Goal: Information Seeking & Learning: Learn about a topic

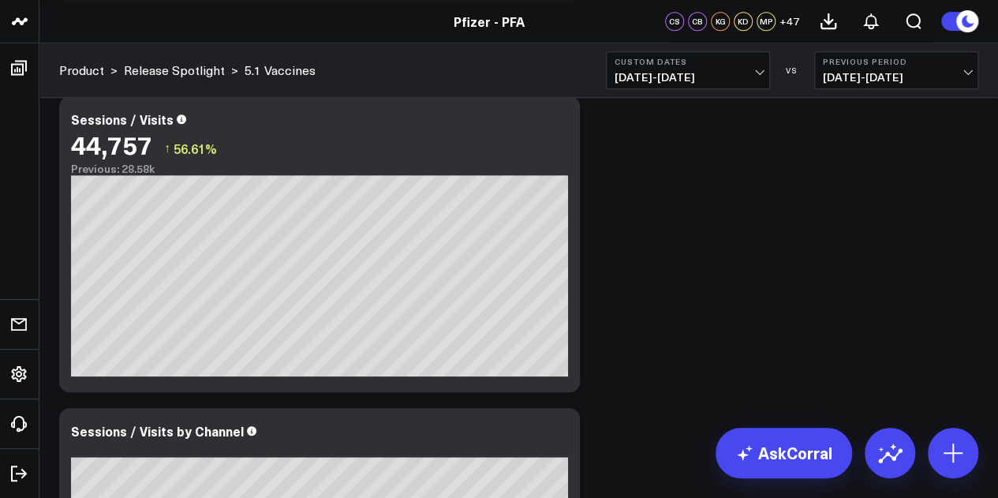
scroll to position [311, 0]
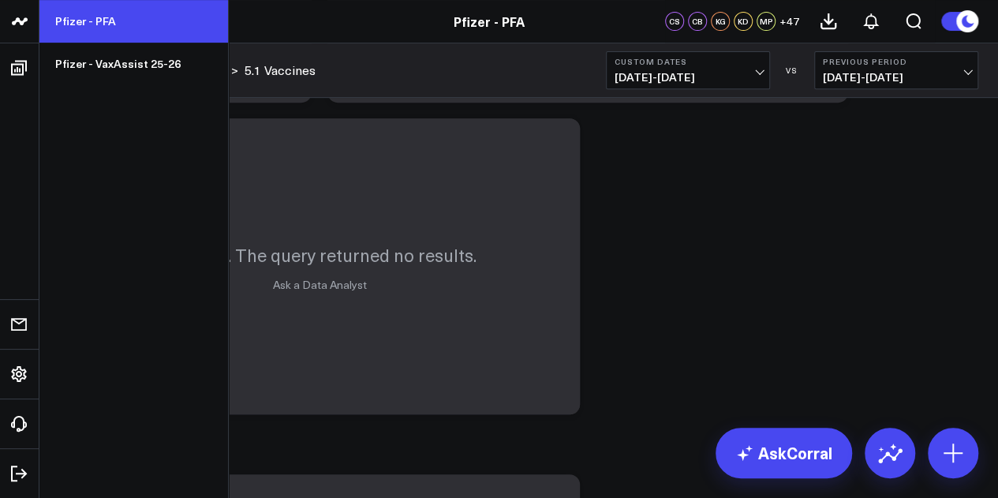
click at [103, 32] on link "Pfizer - PFA" at bounding box center [133, 21] width 189 height 43
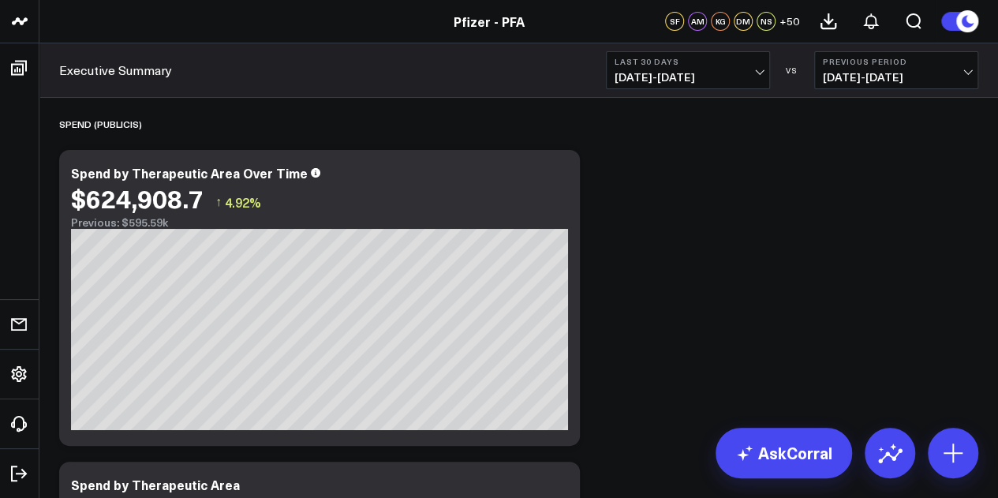
click at [680, 88] on button "Last 30 Days 08/20/25 - 09/18/25" at bounding box center [688, 70] width 164 height 38
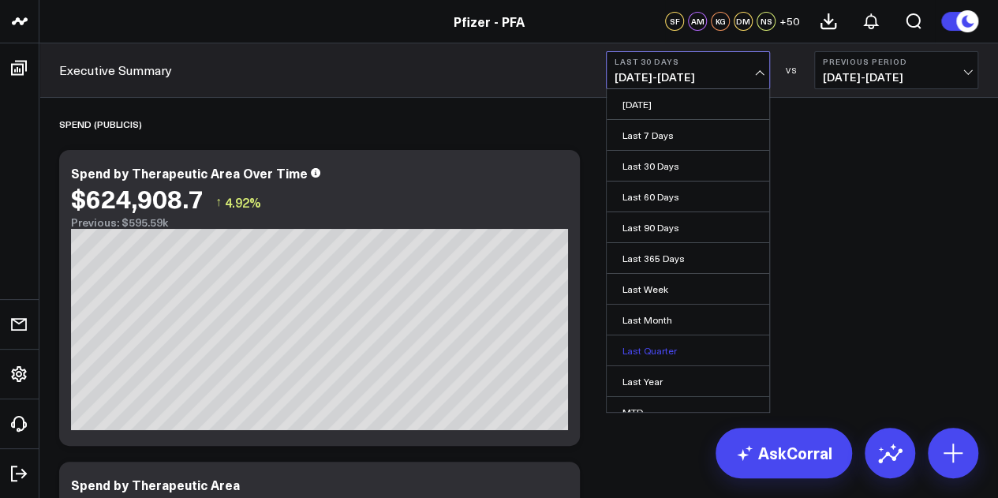
scroll to position [103, 0]
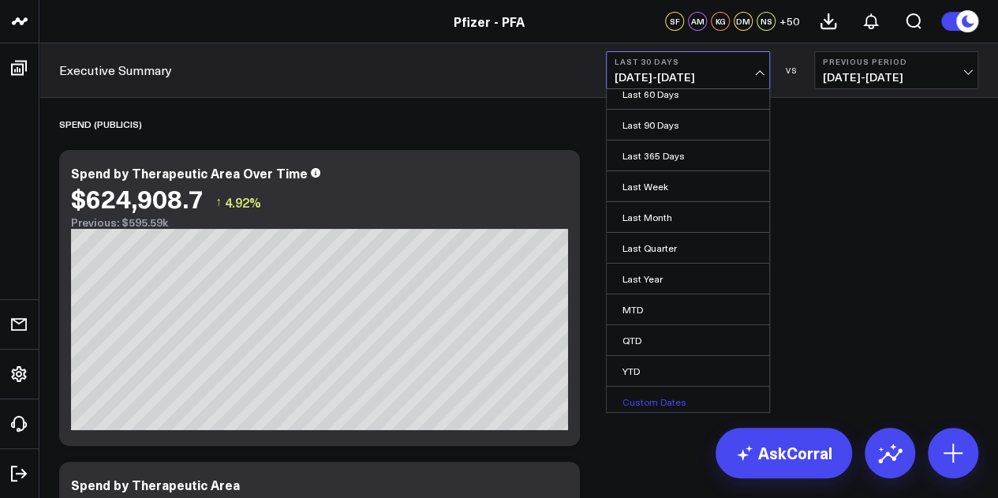
click at [643, 397] on link "Custom Dates" at bounding box center [688, 402] width 163 height 30
select select "8"
select select "2025"
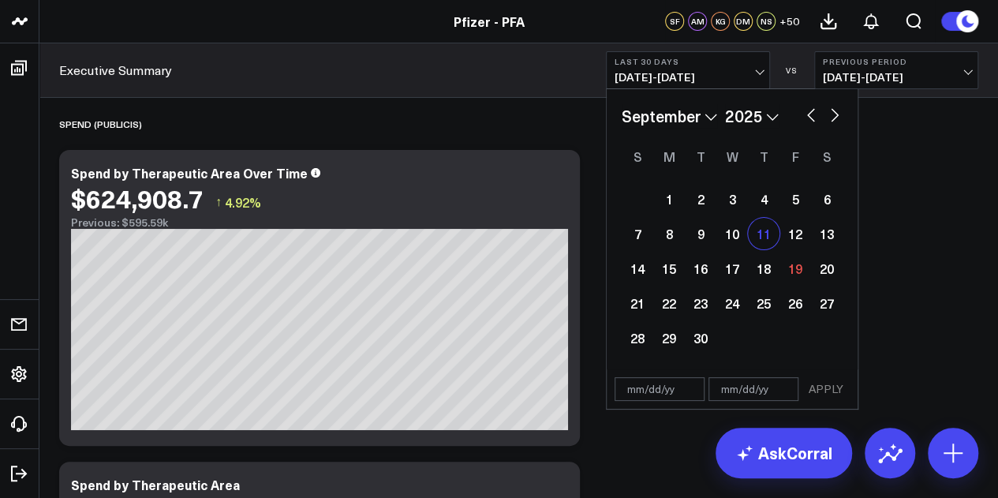
click at [765, 236] on div "11" at bounding box center [764, 234] width 32 height 32
type input "[DATE]"
select select "8"
select select "2025"
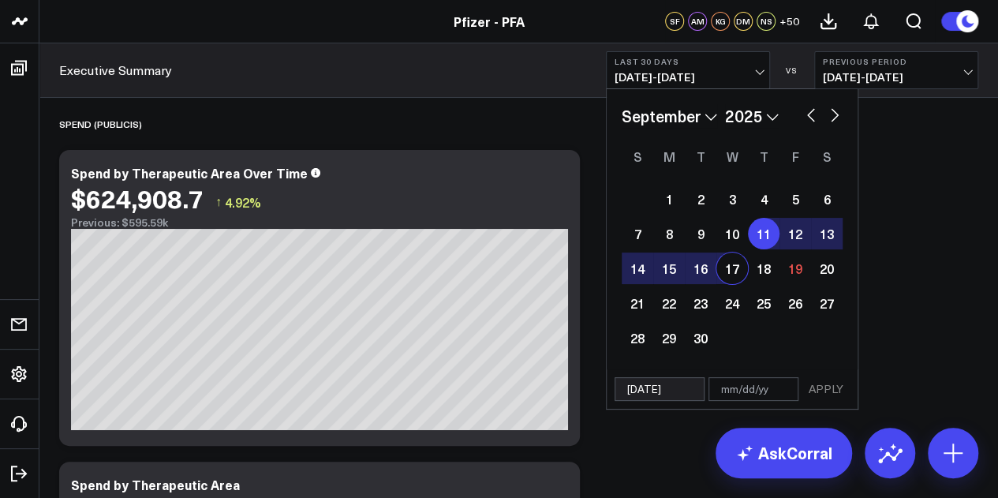
click at [734, 263] on div "17" at bounding box center [732, 268] width 32 height 32
type input "[DATE]"
select select "8"
select select "2025"
click at [831, 387] on button "APPLY" at bounding box center [825, 389] width 47 height 24
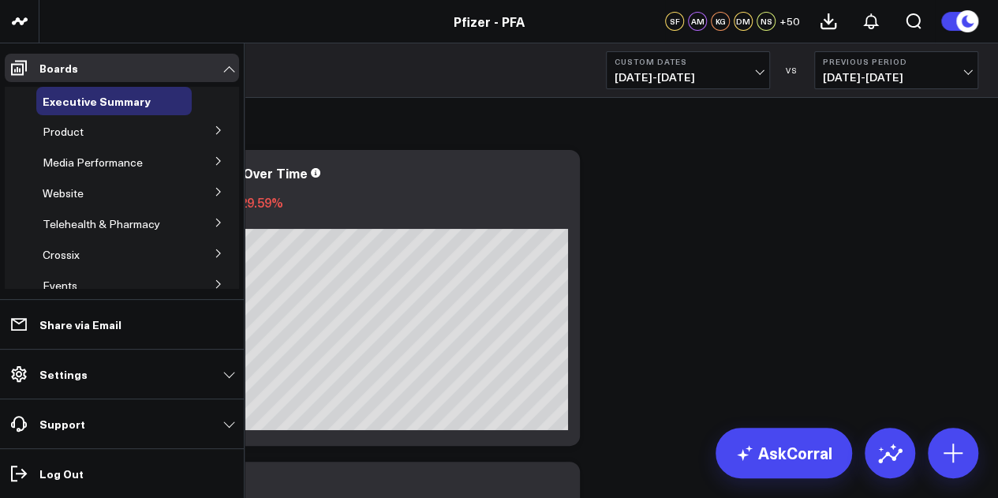
click at [214, 133] on icon at bounding box center [218, 129] width 9 height 9
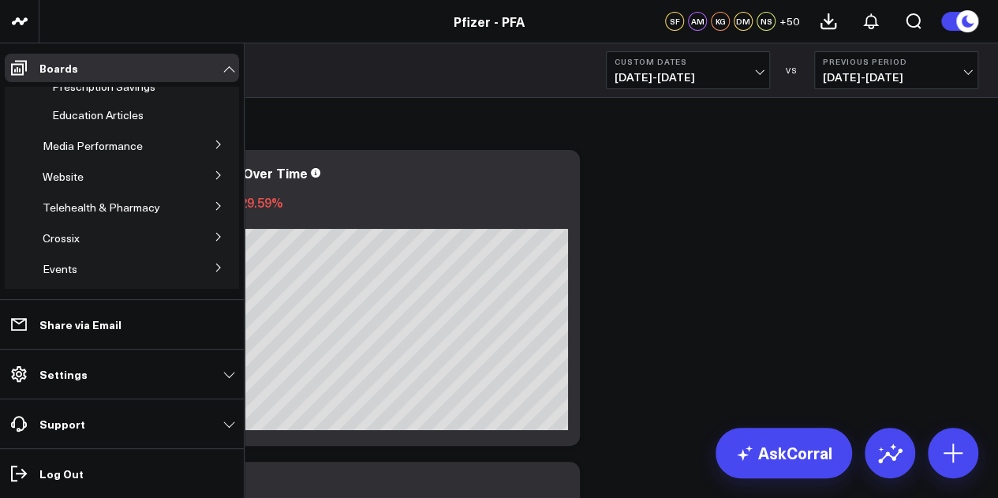
scroll to position [342, 0]
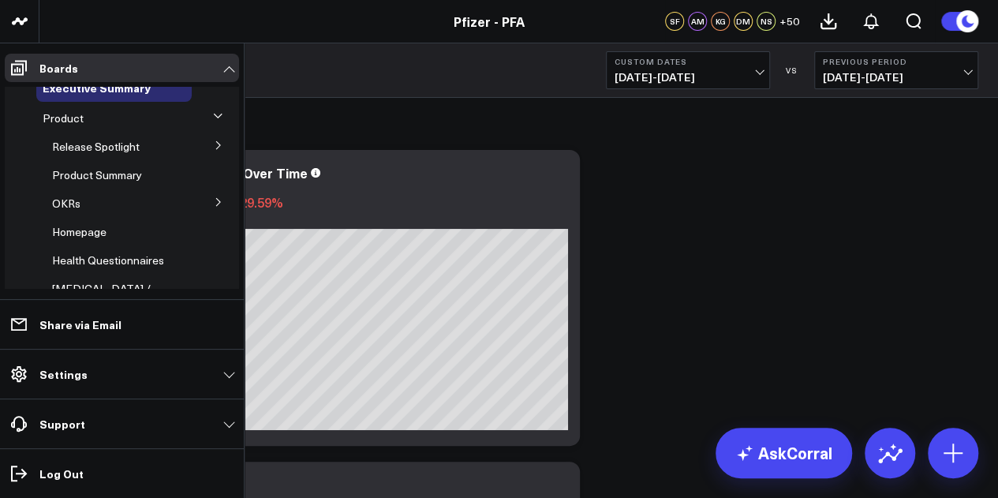
scroll to position [0, 0]
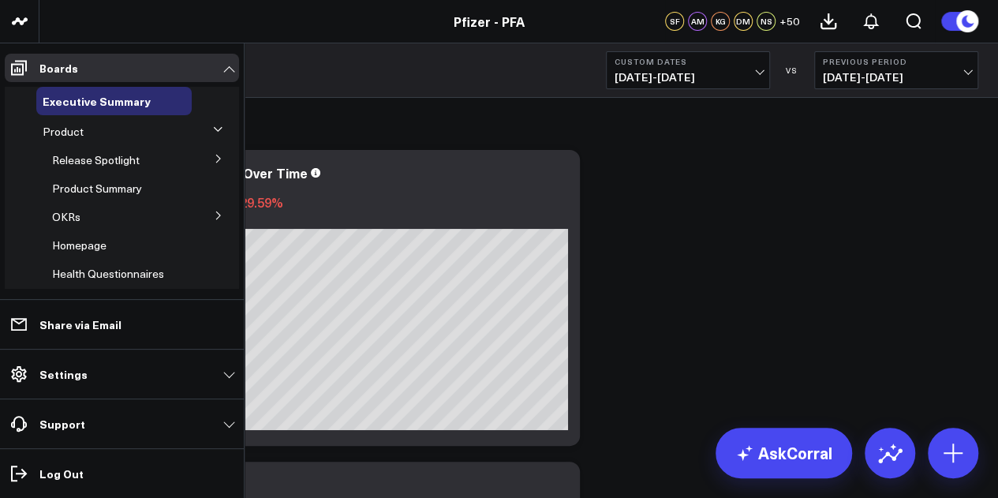
click at [204, 157] on button at bounding box center [218, 158] width 41 height 24
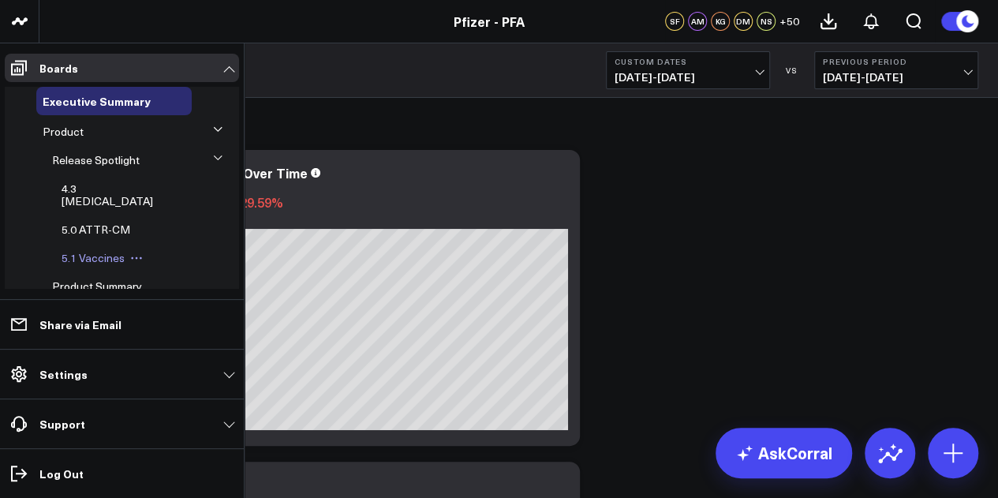
click at [101, 250] on span "5.1 Vaccines" at bounding box center [93, 257] width 63 height 15
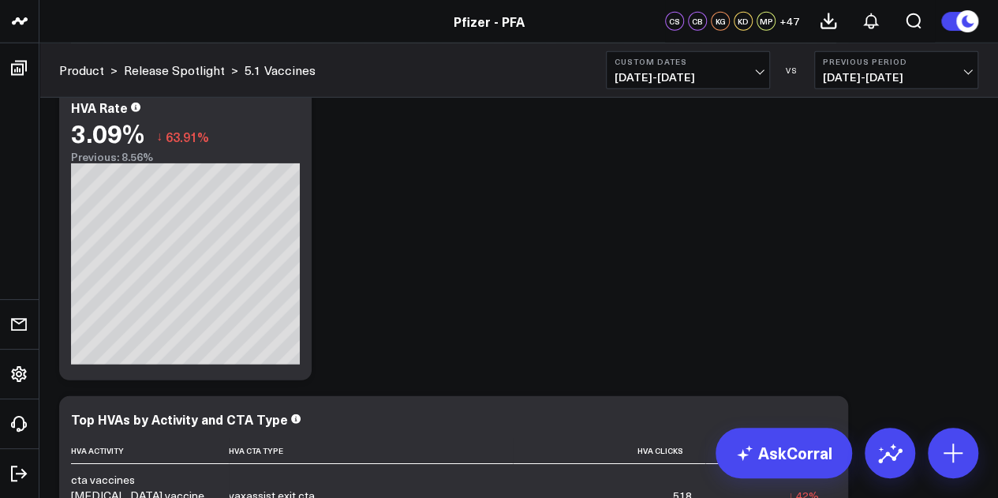
scroll to position [5055, 0]
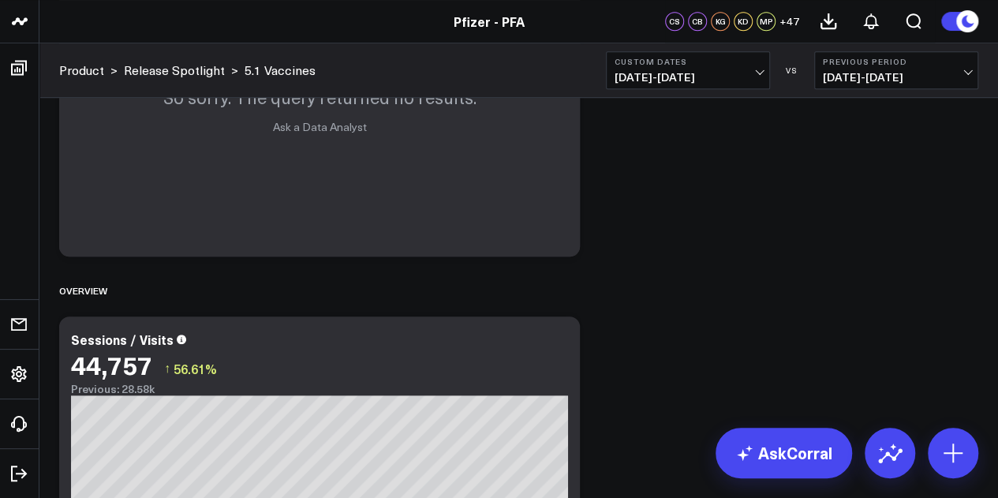
scroll to position [0, 0]
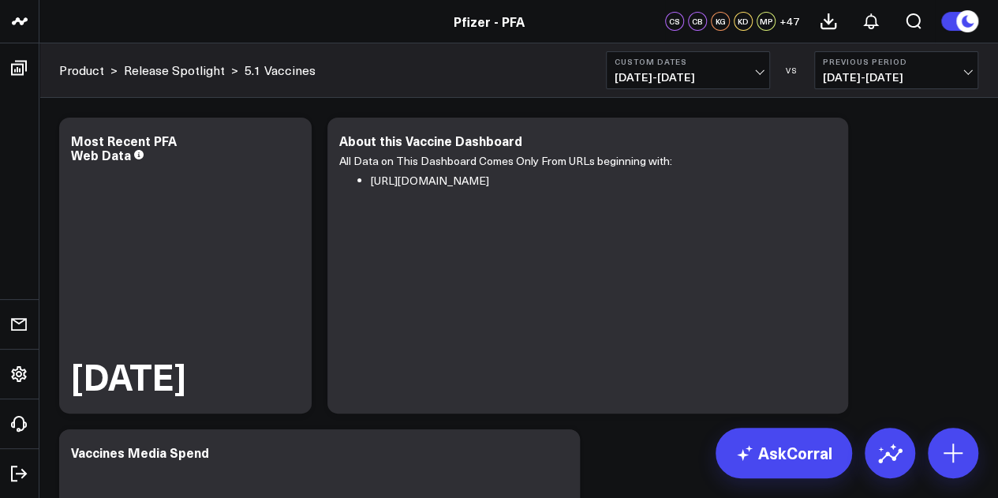
click at [737, 59] on b "Custom Dates" at bounding box center [688, 61] width 147 height 9
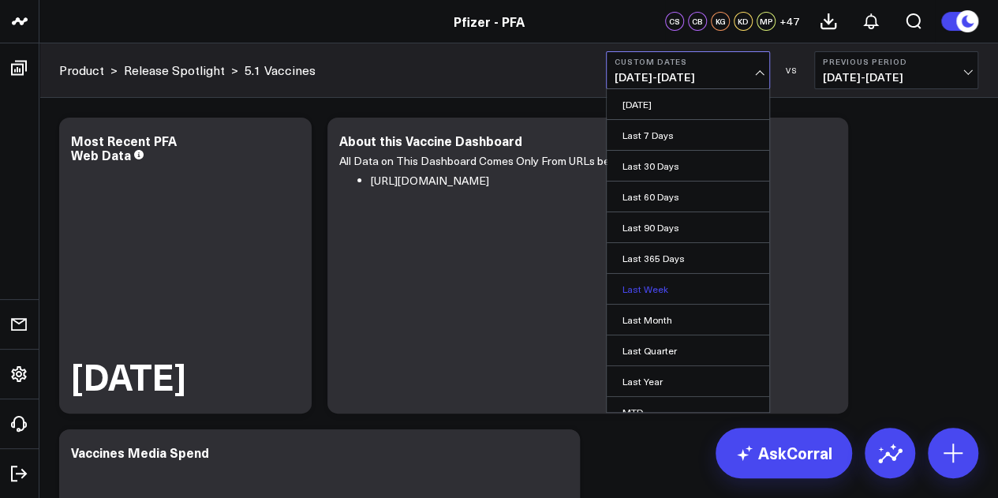
scroll to position [103, 0]
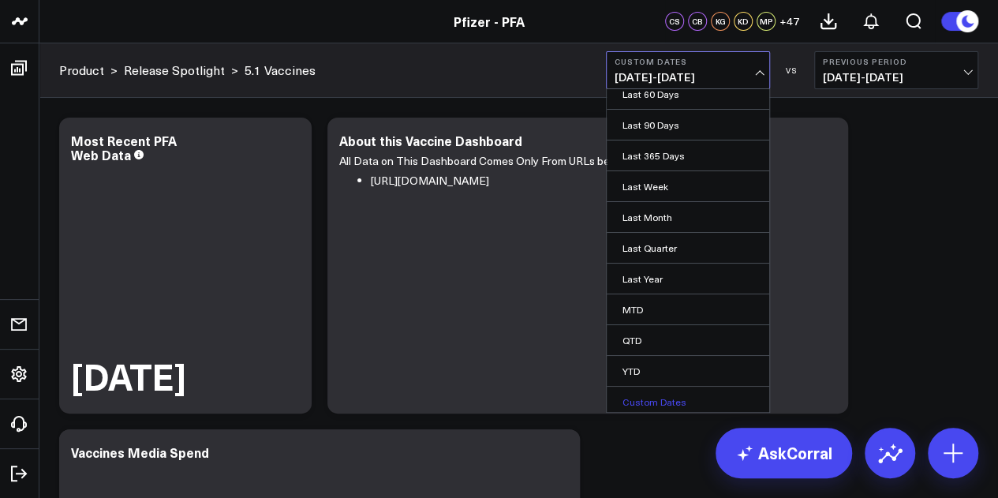
click at [662, 403] on link "Custom Dates" at bounding box center [688, 402] width 163 height 30
select select "8"
select select "2025"
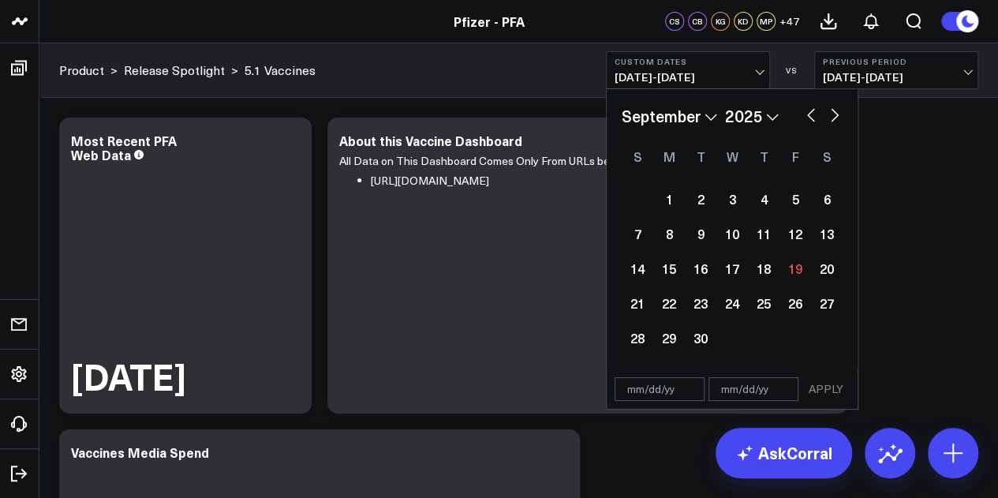
click at [806, 119] on button "button" at bounding box center [811, 113] width 16 height 19
select select "7"
select select "2025"
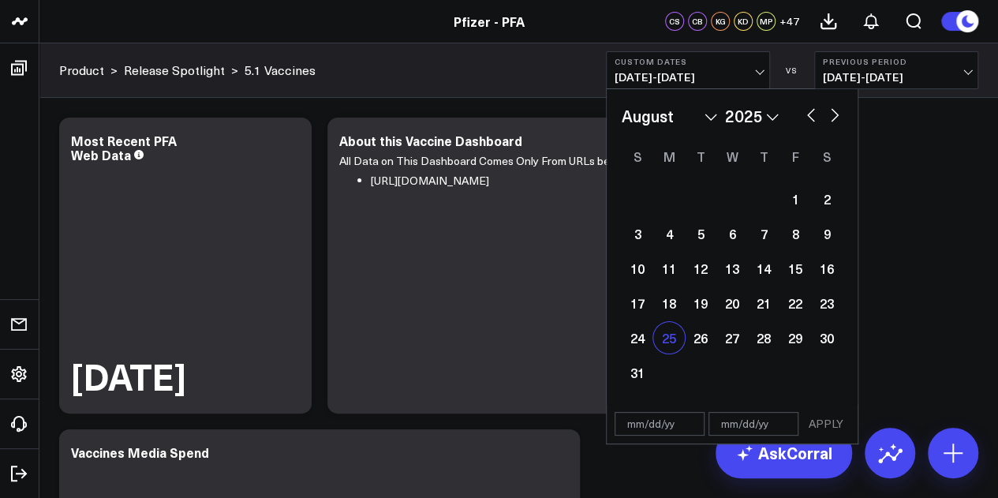
click at [675, 331] on div "25" at bounding box center [669, 338] width 32 height 32
type input "[DATE]"
select select "7"
select select "2025"
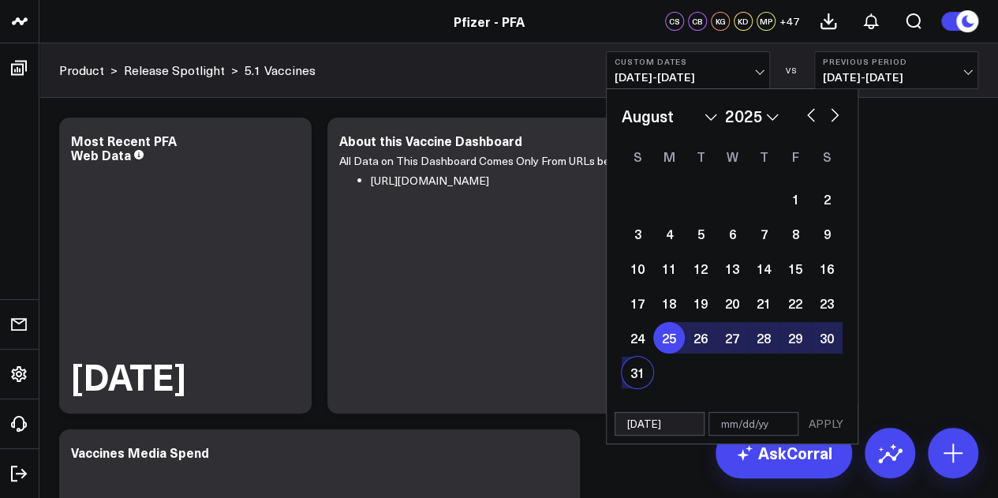
click at [639, 373] on div "31" at bounding box center [638, 373] width 32 height 32
type input "[DATE]"
select select "7"
select select "2025"
click at [819, 419] on button "APPLY" at bounding box center [825, 424] width 47 height 24
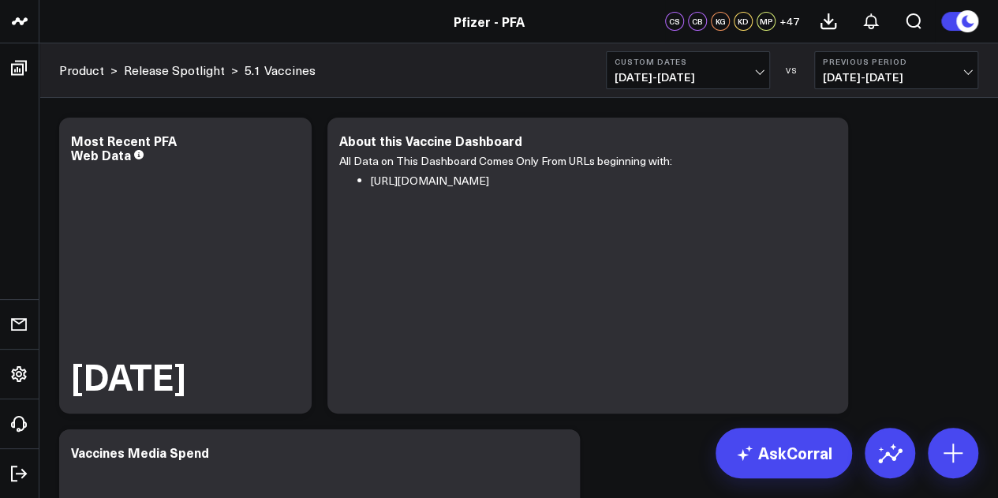
click at [698, 79] on span "[DATE] - [DATE]" at bounding box center [688, 77] width 147 height 13
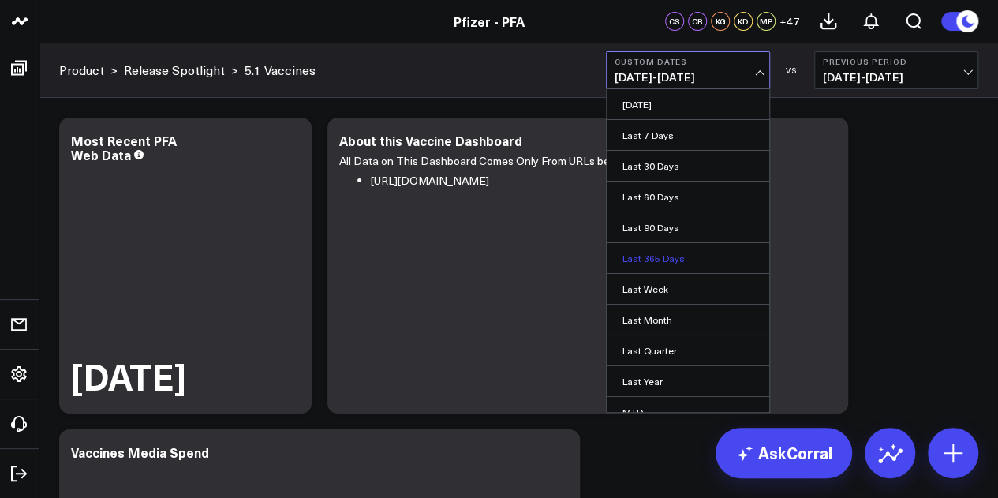
scroll to position [103, 0]
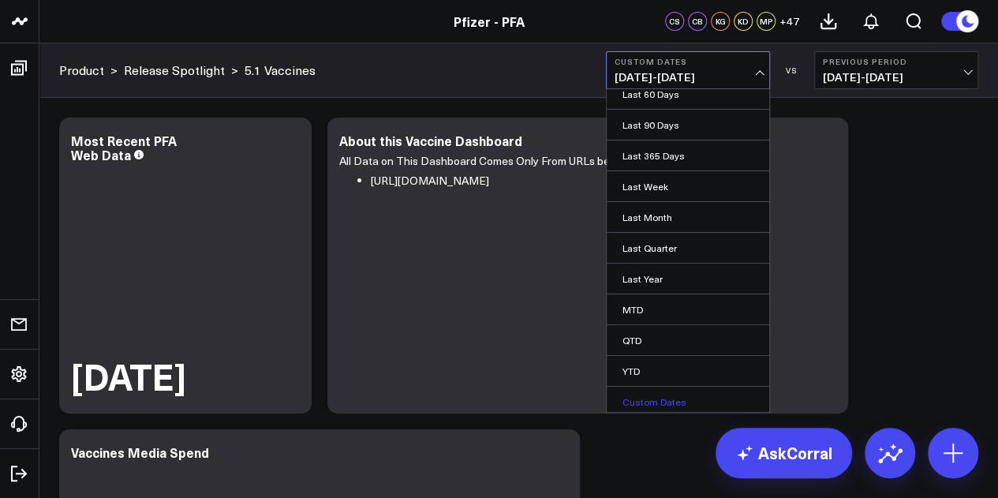
click at [664, 400] on link "Custom Dates" at bounding box center [688, 402] width 163 height 30
select select "8"
select select "2025"
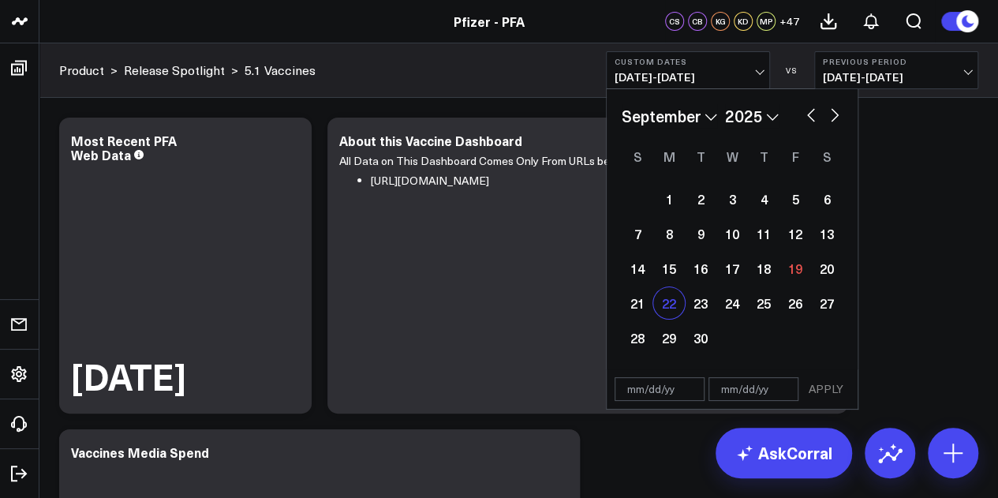
click at [672, 312] on div "22" at bounding box center [669, 303] width 32 height 32
type input "[DATE]"
select select "8"
select select "2025"
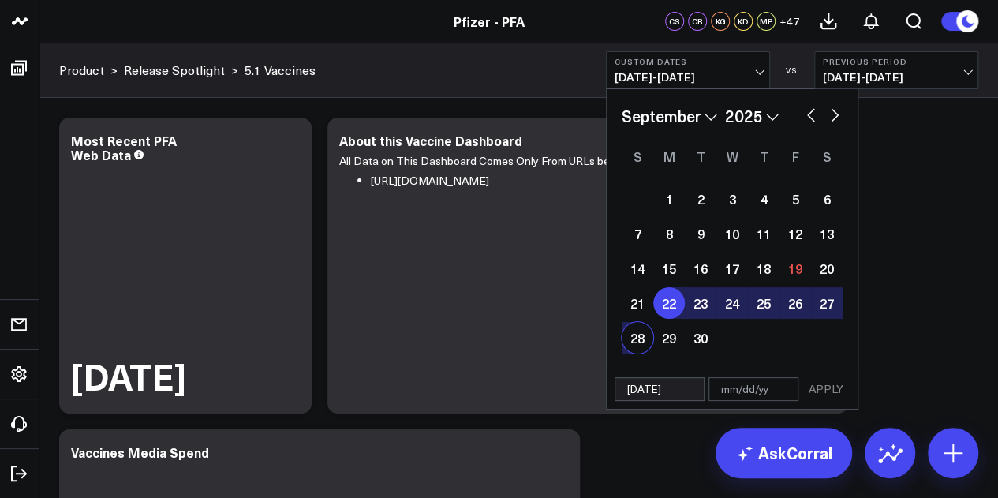
click at [636, 338] on div "28" at bounding box center [638, 338] width 32 height 32
type input "[DATE]"
select select "8"
select select "2025"
click at [824, 385] on button "APPLY" at bounding box center [825, 389] width 47 height 24
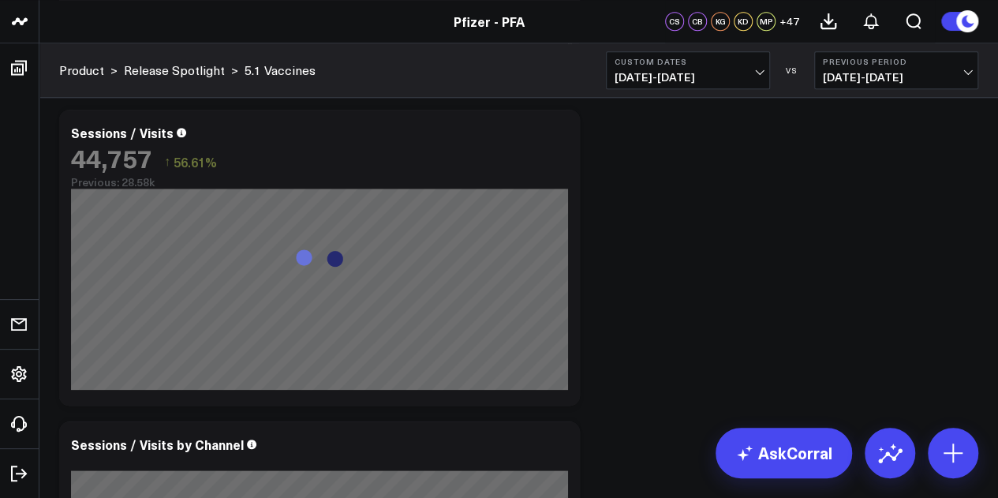
scroll to position [764, 0]
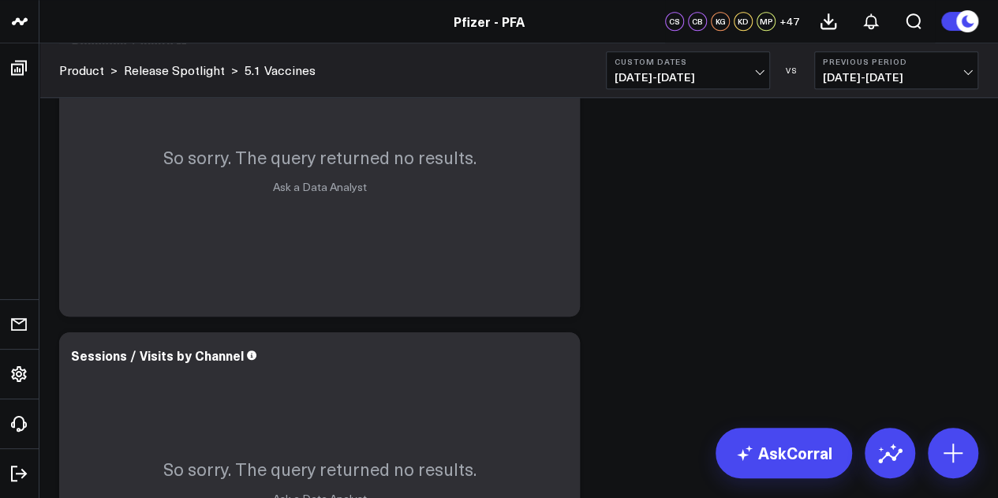
click at [727, 67] on button "Custom Dates [DATE] - [DATE]" at bounding box center [688, 70] width 164 height 38
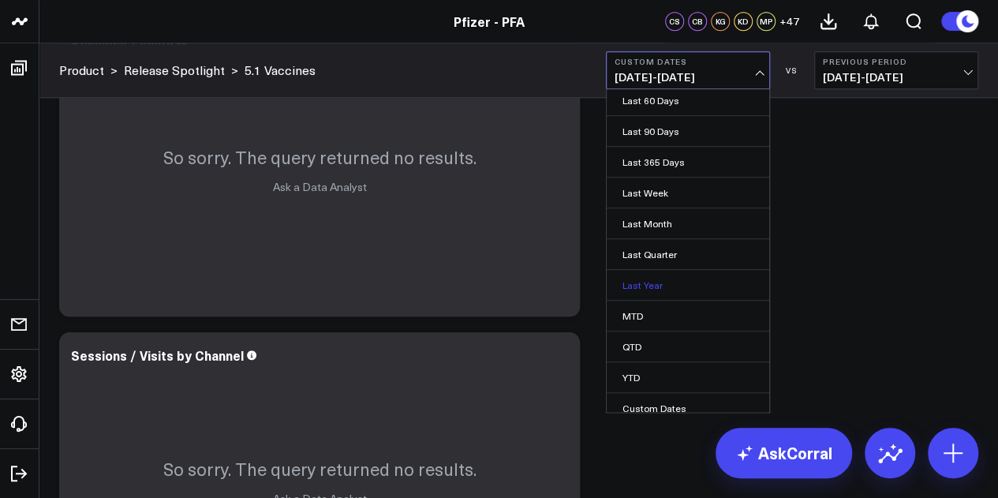
scroll to position [103, 0]
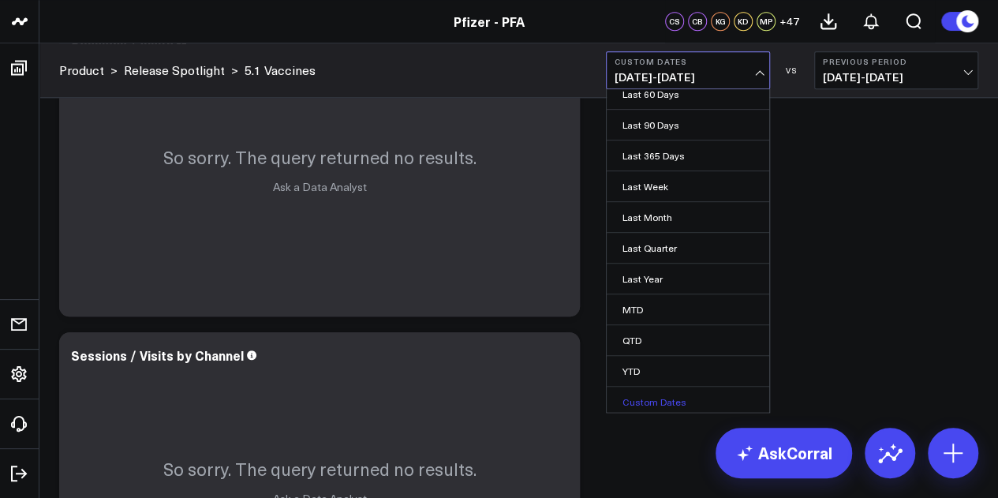
click at [641, 390] on link "Custom Dates" at bounding box center [688, 402] width 163 height 30
select select "8"
select select "2025"
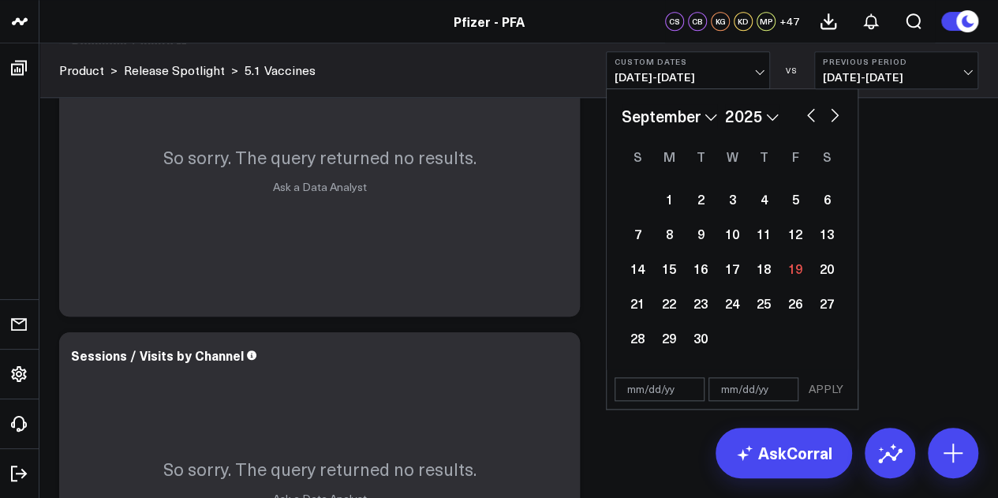
click at [809, 118] on button "button" at bounding box center [811, 113] width 16 height 19
select select "7"
select select "2025"
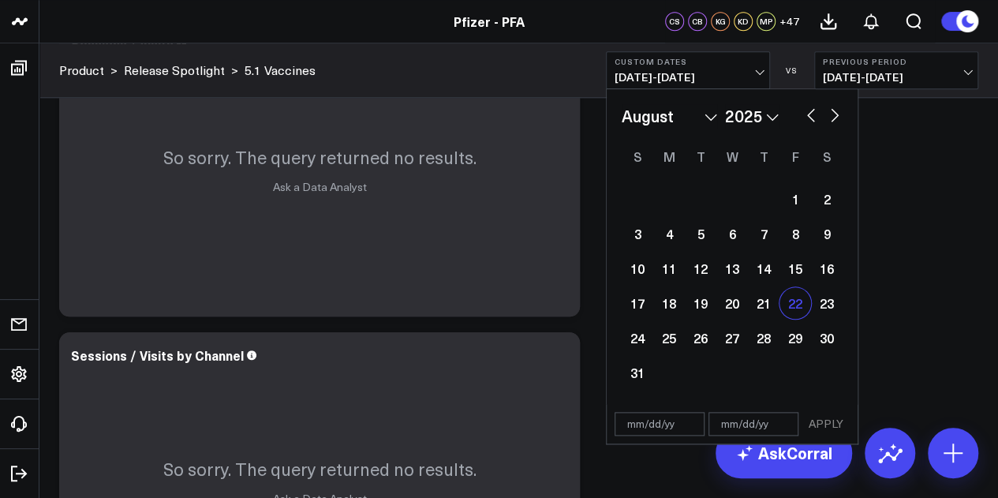
click at [799, 301] on div "22" at bounding box center [795, 303] width 32 height 32
type input "[DATE]"
select select "7"
select select "2025"
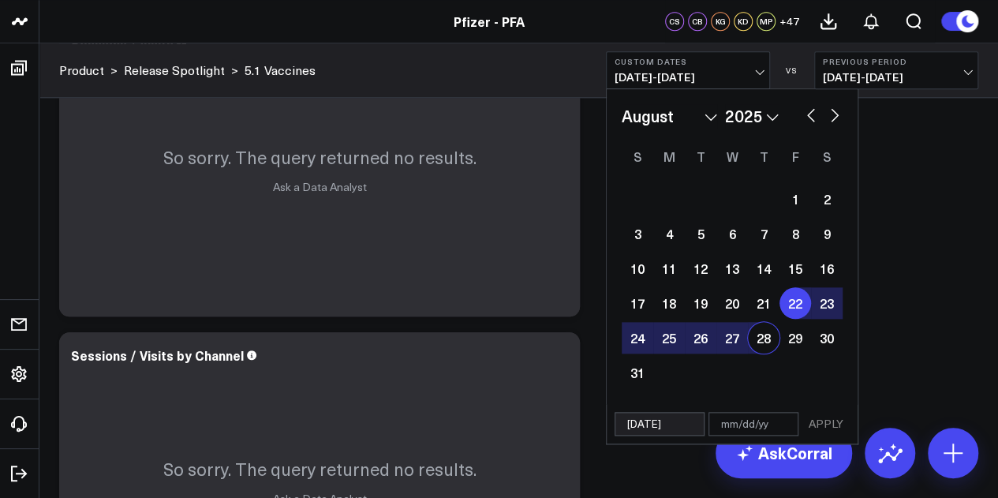
click at [771, 324] on div "28" at bounding box center [764, 338] width 32 height 32
type input "[DATE]"
select select "7"
select select "2025"
click at [816, 422] on button "APPLY" at bounding box center [825, 424] width 47 height 24
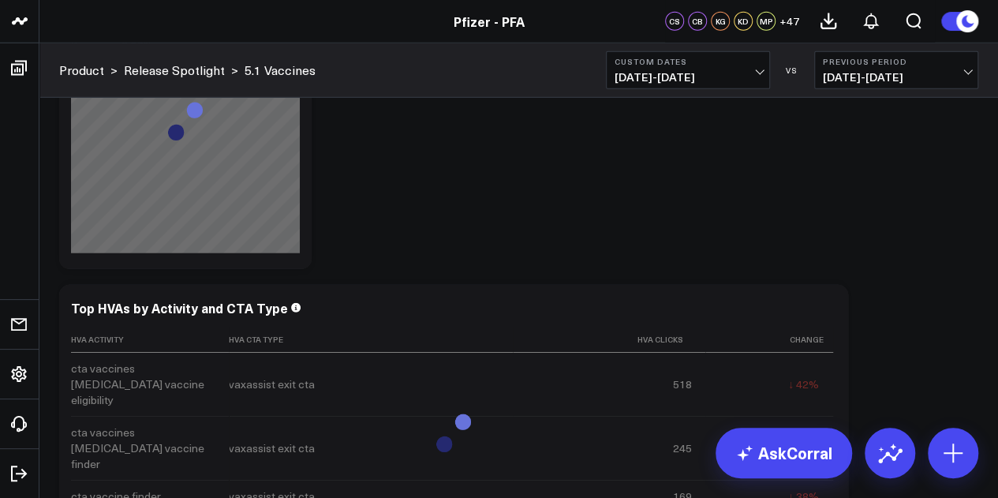
scroll to position [5674, 0]
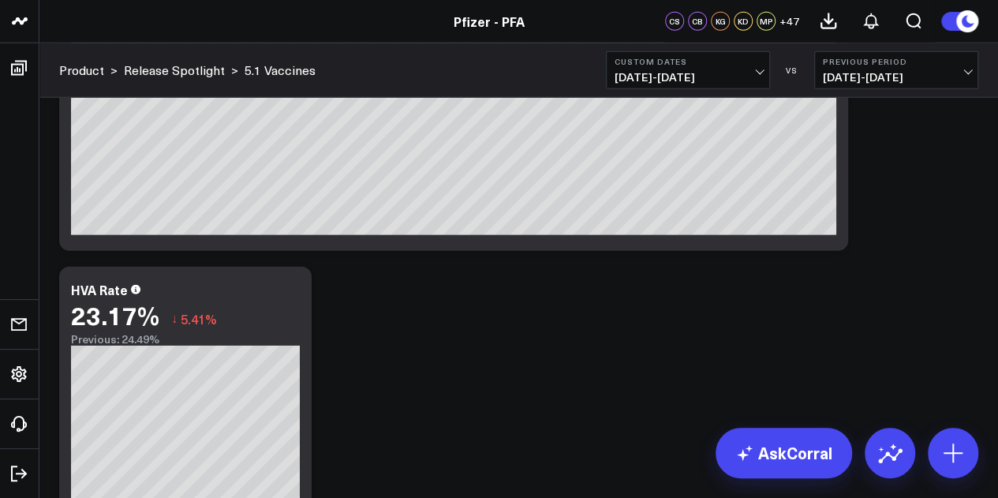
scroll to position [5029, 0]
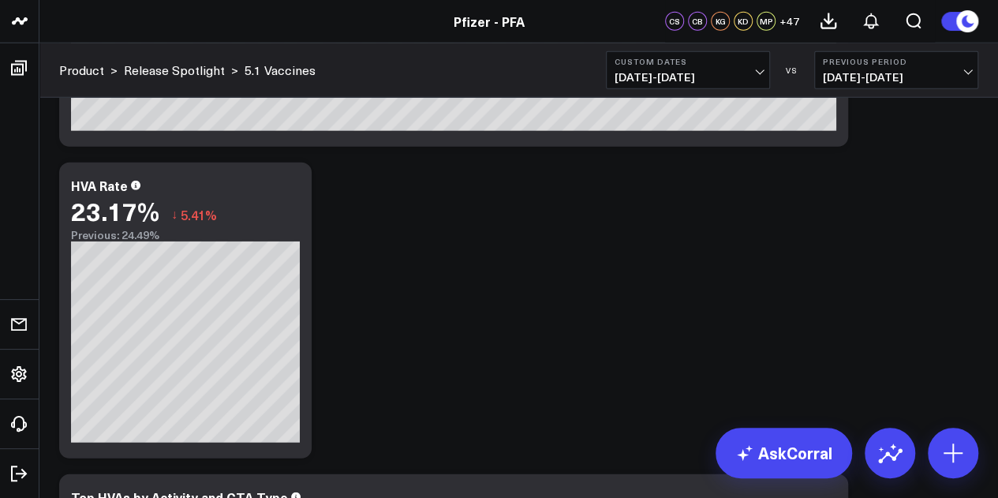
click at [697, 82] on span "[DATE] - [DATE]" at bounding box center [688, 77] width 147 height 13
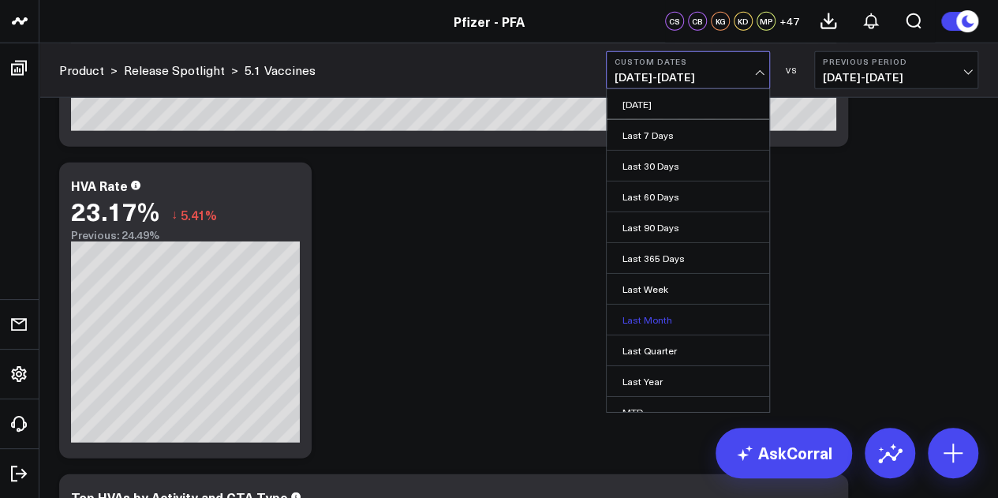
scroll to position [103, 0]
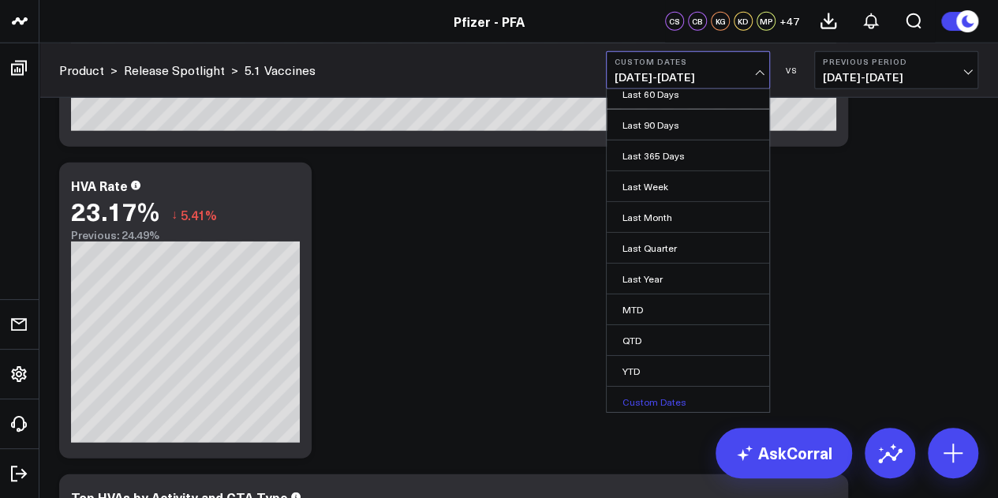
click at [644, 395] on link "Custom Dates" at bounding box center [688, 402] width 163 height 30
select select "8"
select select "2025"
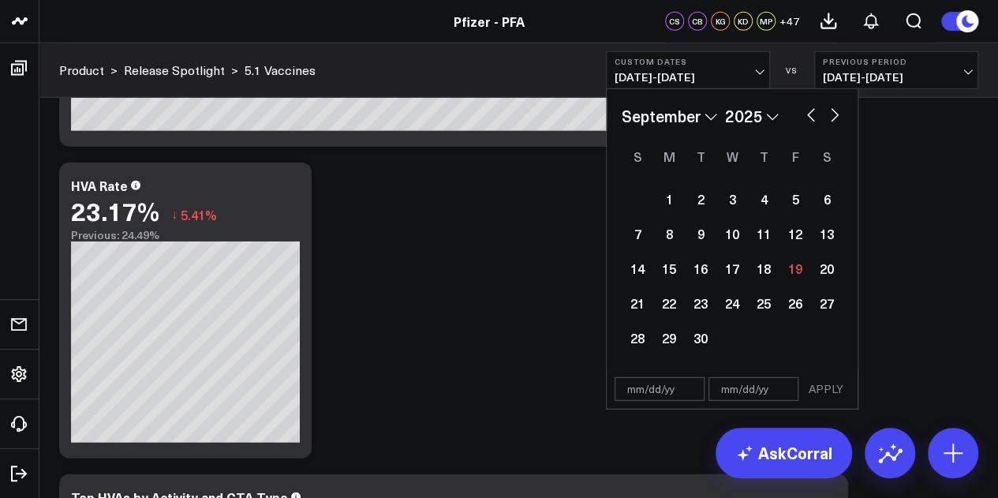
click at [804, 118] on button "button" at bounding box center [811, 113] width 16 height 19
select select "7"
select select "2025"
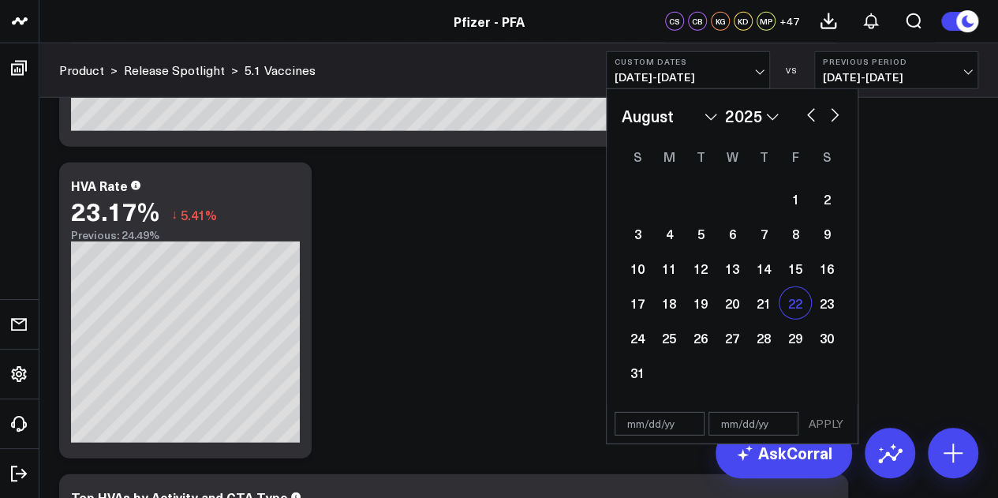
click at [804, 302] on div "22" at bounding box center [795, 303] width 32 height 32
select select "7"
select select "2025"
type input "[DATE]"
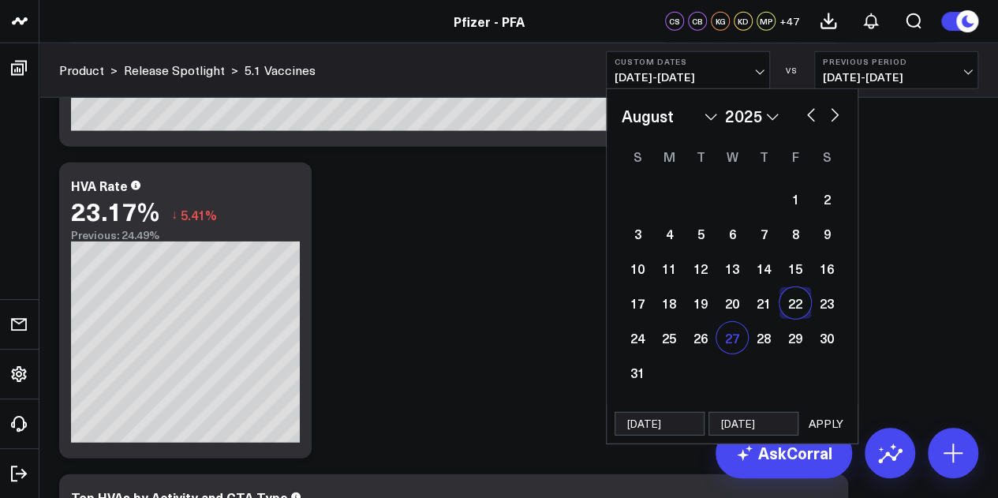
click at [726, 337] on div "27" at bounding box center [732, 338] width 32 height 32
type input "[DATE]"
select select "7"
select select "2025"
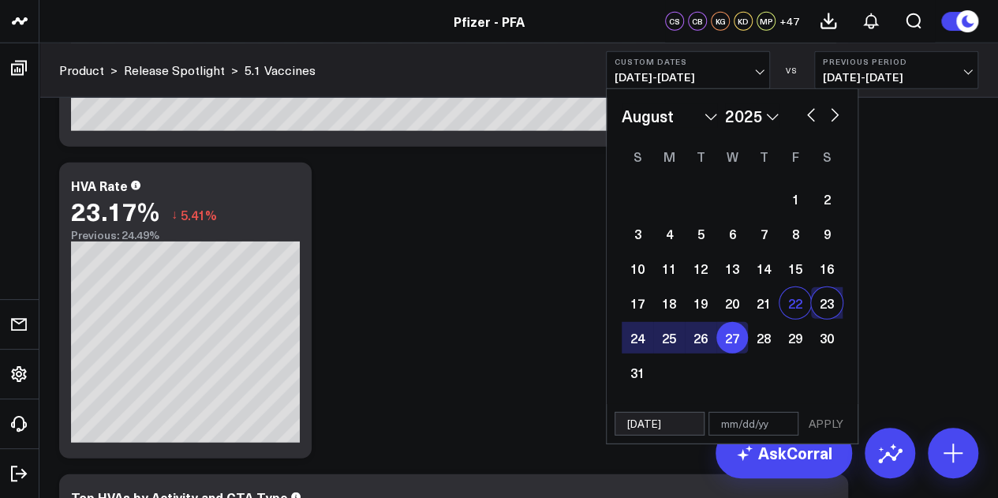
click at [805, 308] on div "22" at bounding box center [795, 303] width 32 height 32
type input "[DATE]"
select select "7"
select select "2025"
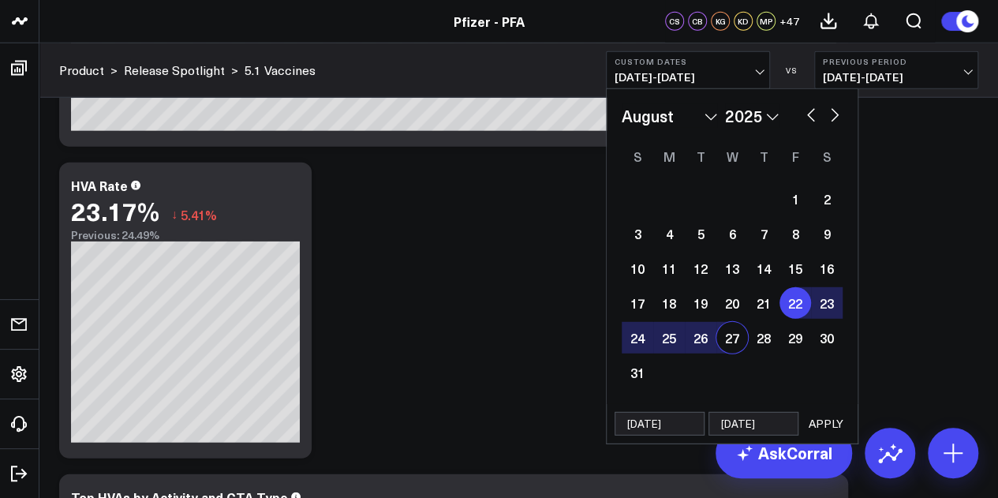
click at [828, 424] on button "APPLY" at bounding box center [825, 424] width 47 height 24
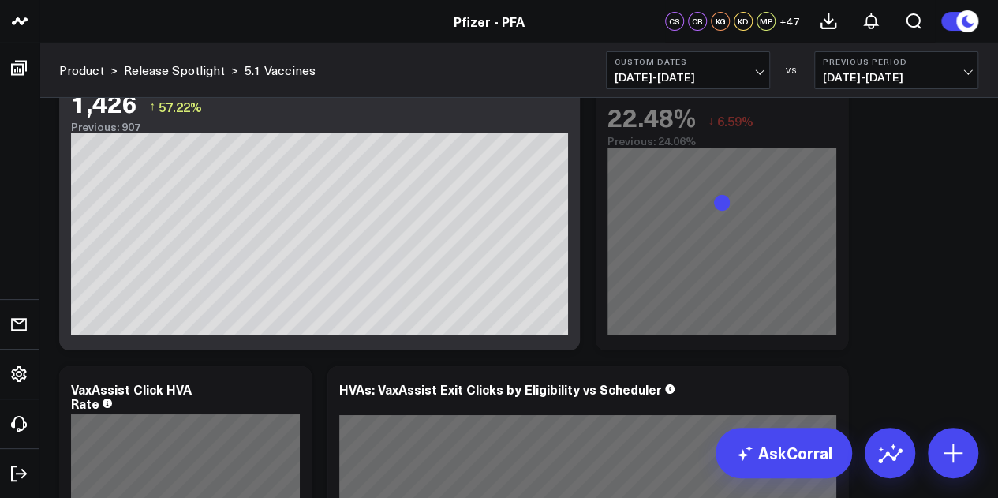
scroll to position [5658, 0]
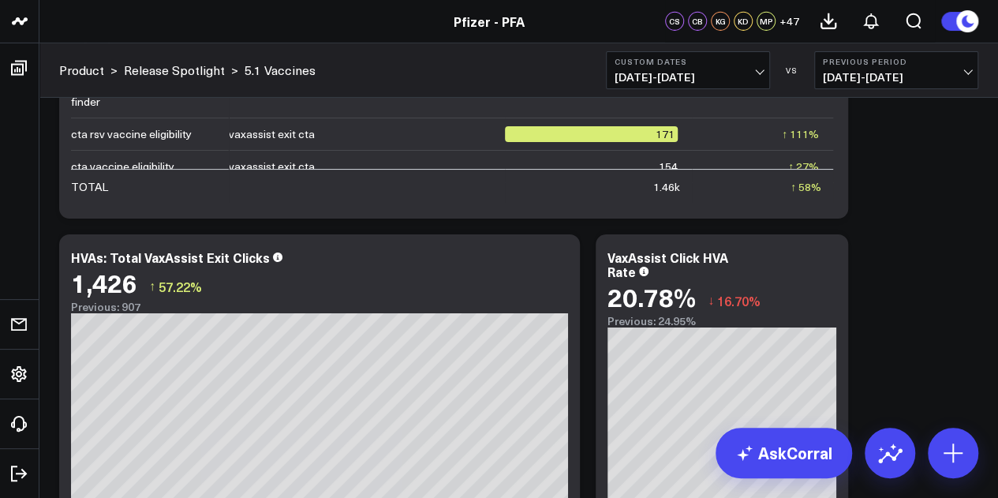
click at [743, 67] on button "Custom Dates [DATE] - [DATE]" at bounding box center [688, 70] width 164 height 38
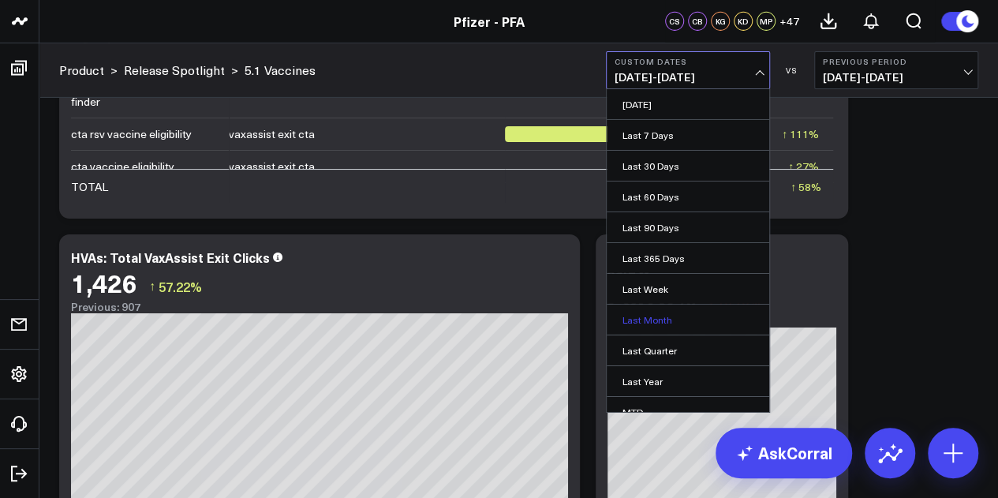
scroll to position [103, 0]
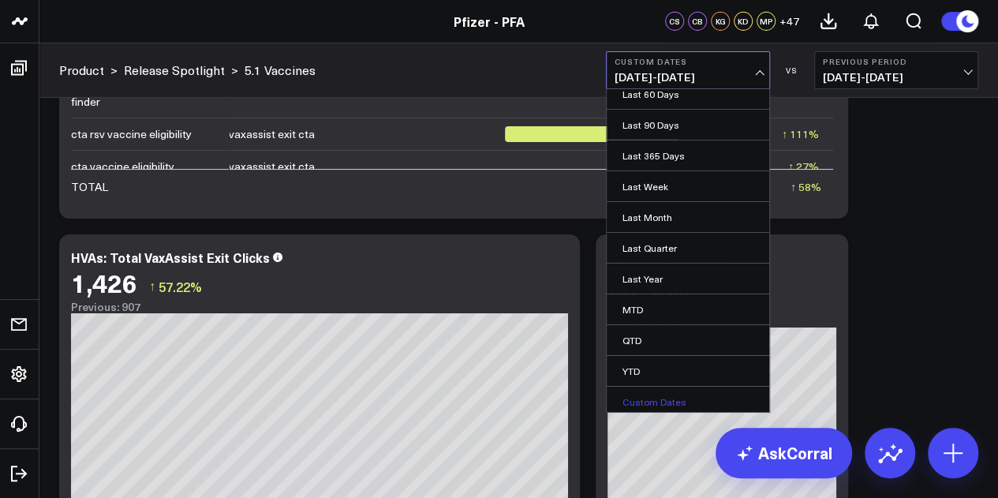
click at [671, 395] on link "Custom Dates" at bounding box center [688, 402] width 163 height 30
select select "8"
select select "2025"
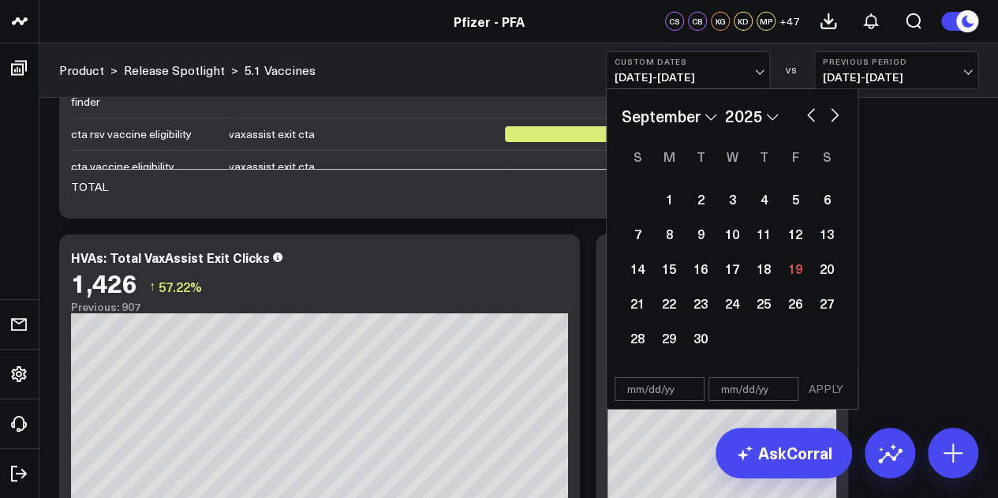
click at [806, 115] on button "button" at bounding box center [811, 113] width 16 height 19
select select "7"
select select "2025"
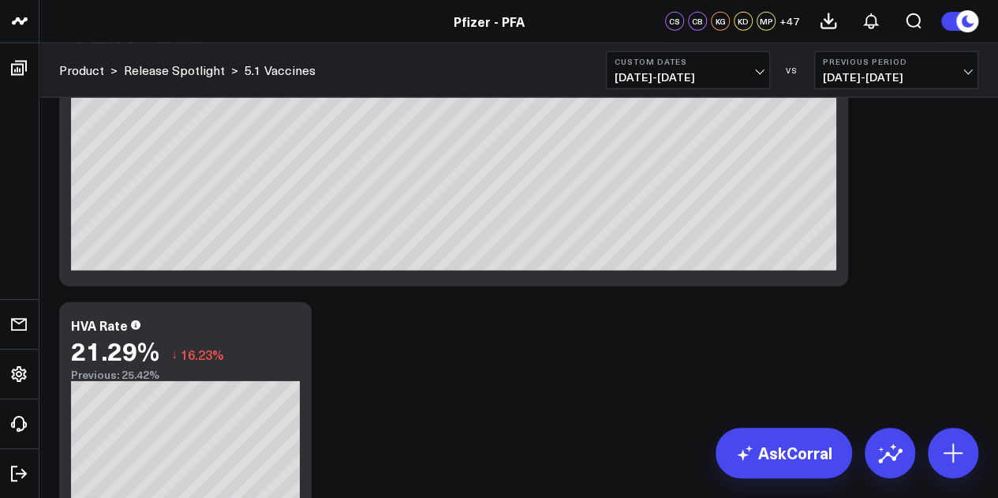
scroll to position [4208, 0]
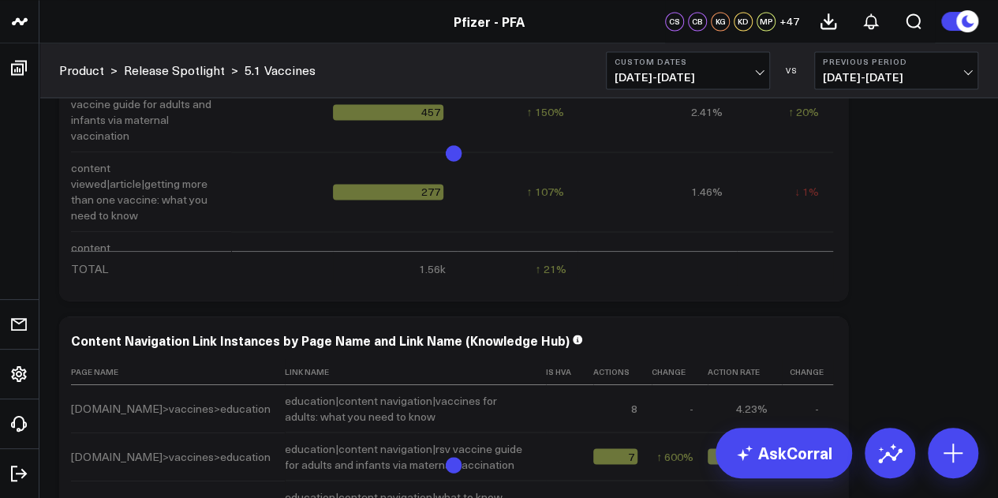
click at [734, 80] on span "[DATE] - [DATE]" at bounding box center [688, 77] width 147 height 13
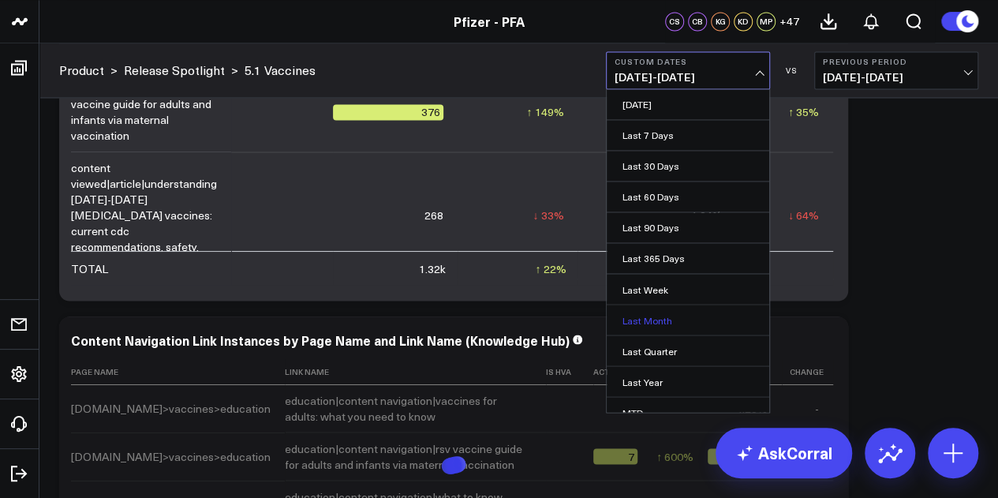
scroll to position [103, 0]
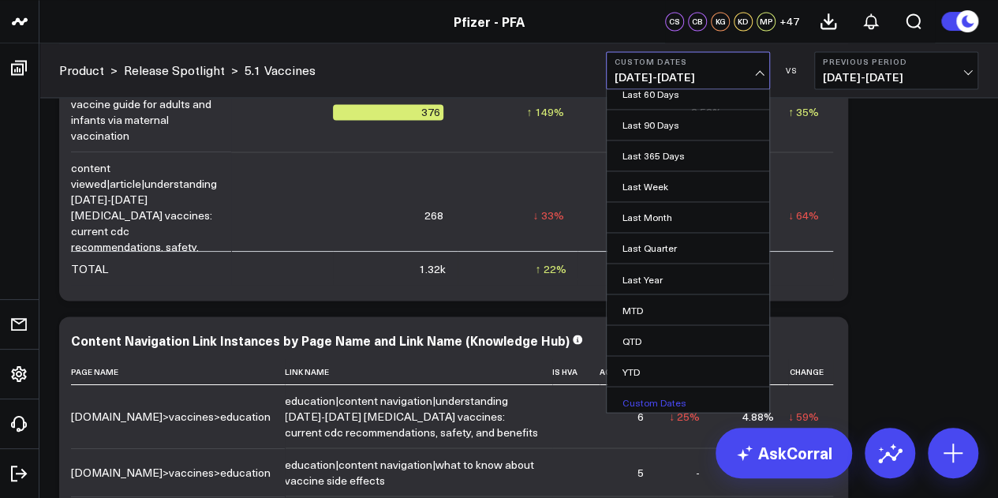
click at [653, 390] on link "Custom Dates" at bounding box center [688, 402] width 163 height 30
select select "8"
select select "2025"
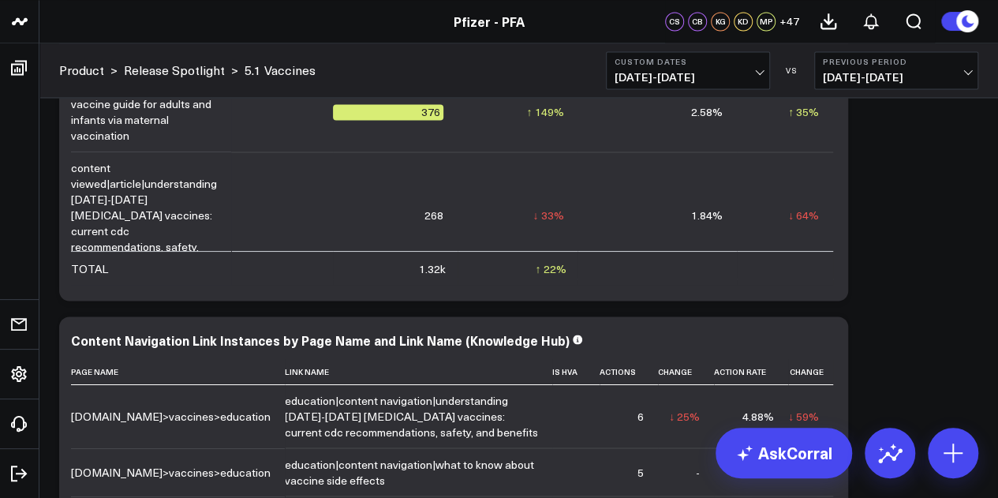
click at [734, 85] on button "Custom Dates [DATE] - [DATE]" at bounding box center [688, 70] width 164 height 38
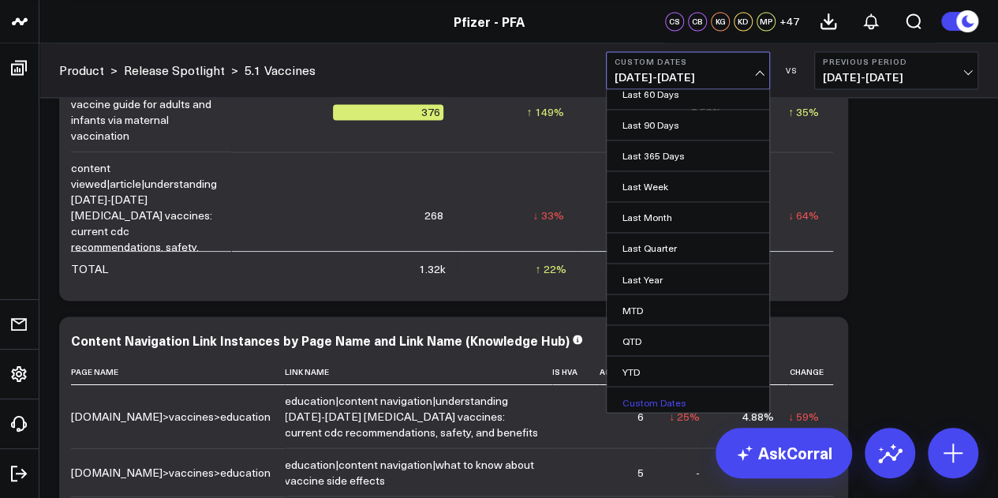
click at [657, 402] on link "Custom Dates" at bounding box center [688, 402] width 163 height 30
select select "8"
select select "2025"
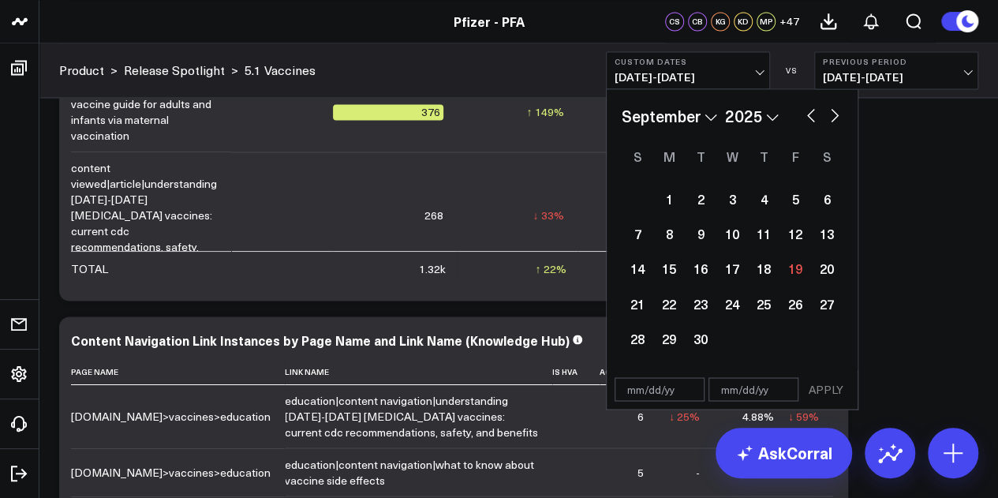
click at [806, 117] on button "button" at bounding box center [811, 113] width 16 height 19
select select "7"
select select "2025"
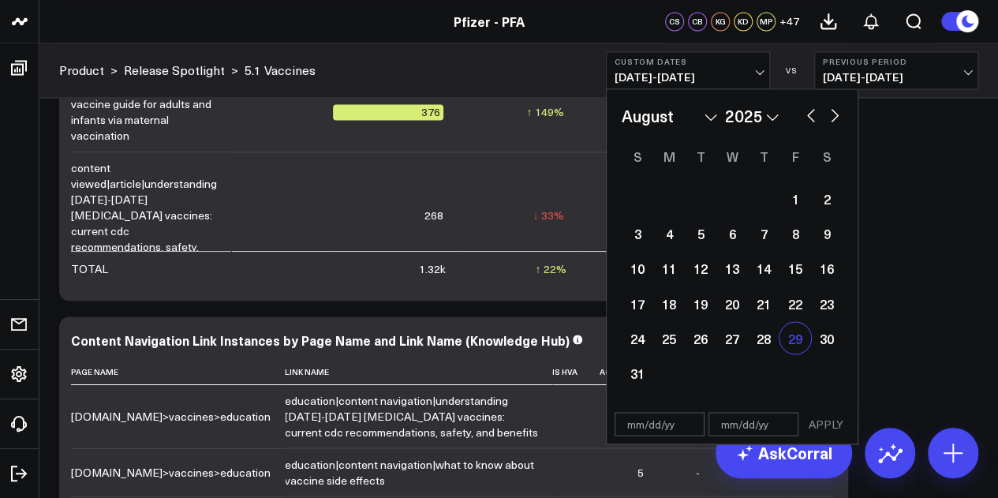
click at [798, 329] on div "29" at bounding box center [795, 338] width 32 height 32
type input "[DATE]"
select select "7"
select select "2025"
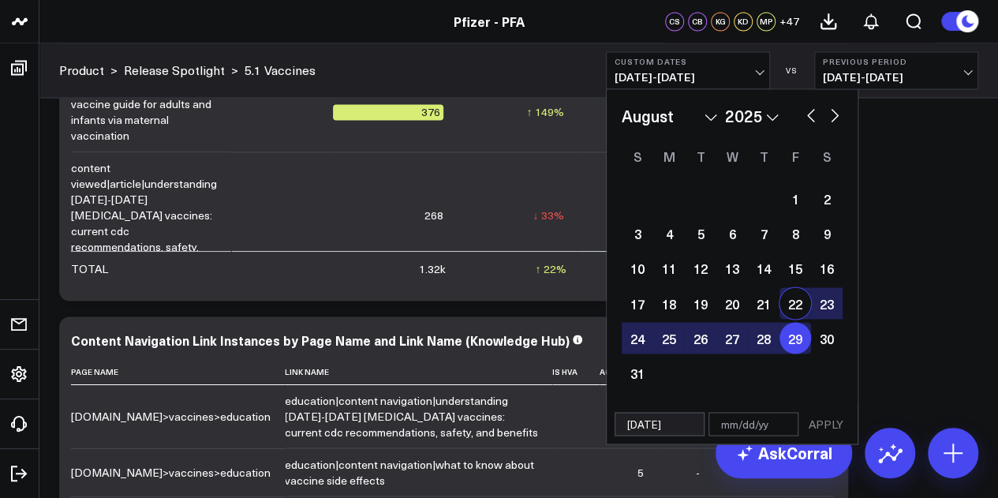
click at [831, 117] on button "button" at bounding box center [835, 113] width 16 height 19
select select "8"
select select "2025"
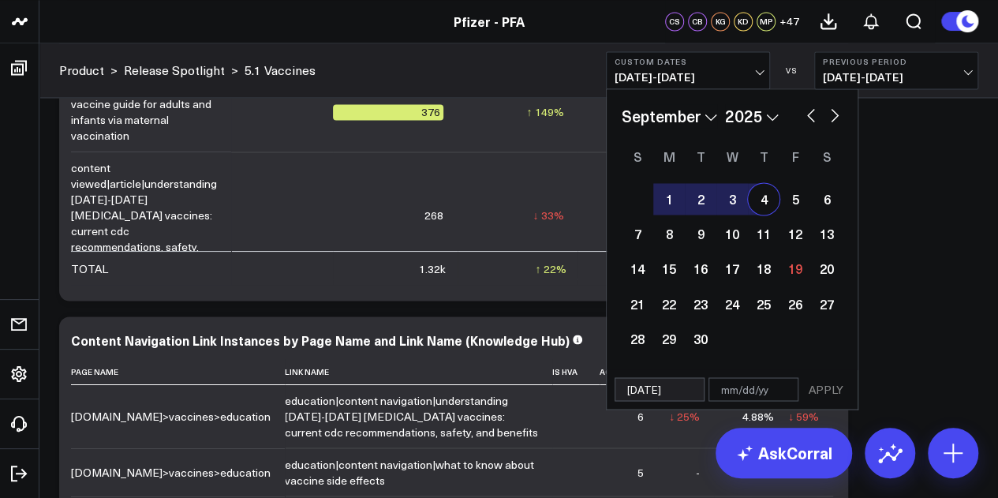
click at [764, 206] on div "4" at bounding box center [764, 199] width 32 height 32
type input "[DATE]"
select select "8"
select select "2025"
click at [814, 387] on button "APPLY" at bounding box center [825, 389] width 47 height 24
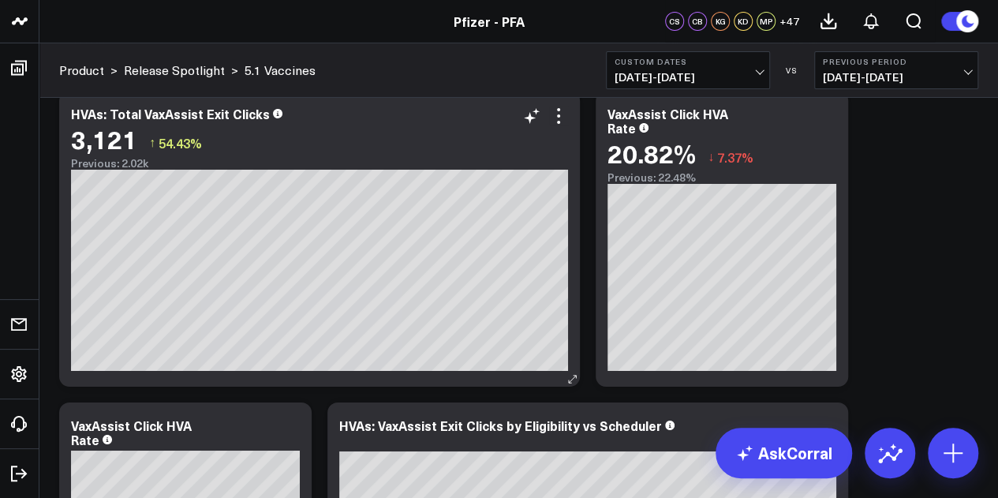
scroll to position [5634, 0]
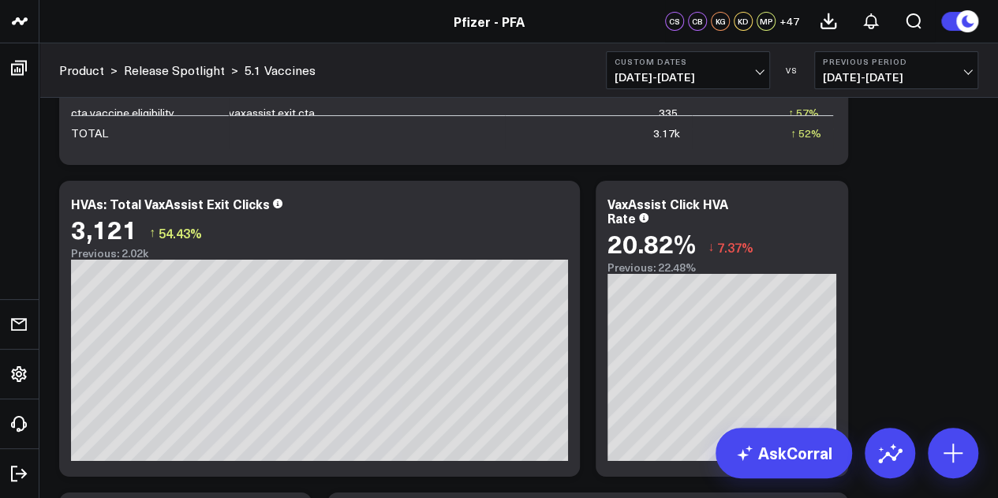
click at [674, 64] on b "Custom Dates" at bounding box center [688, 61] width 147 height 9
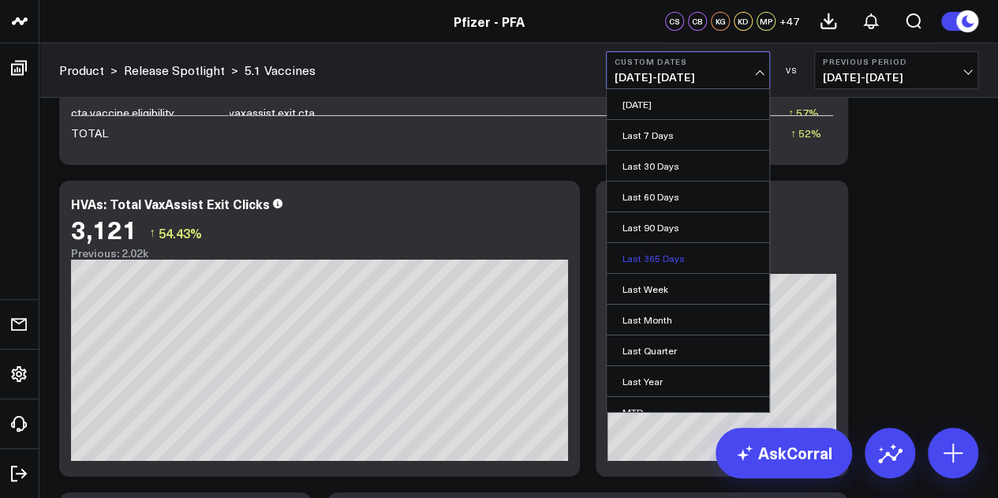
scroll to position [103, 0]
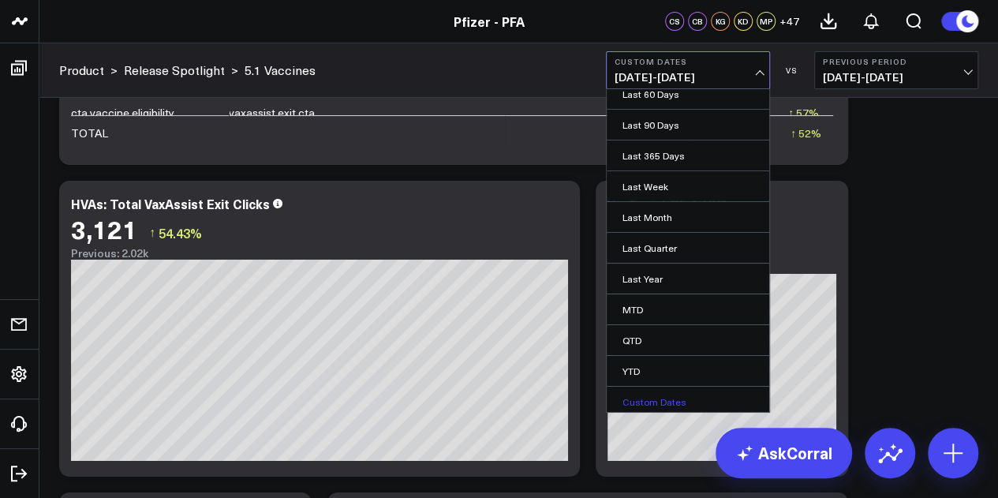
click at [659, 399] on link "Custom Dates" at bounding box center [688, 402] width 163 height 30
select select "8"
select select "2025"
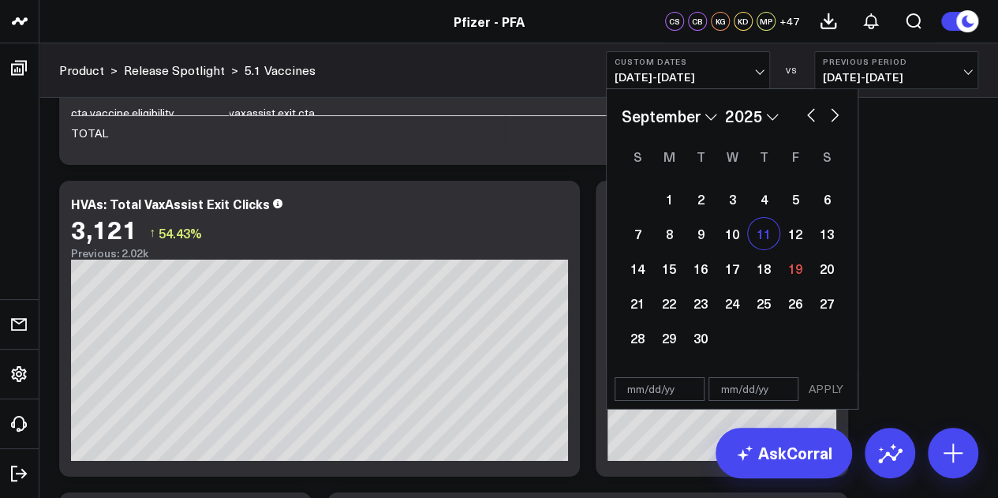
click at [770, 246] on div "11" at bounding box center [764, 234] width 32 height 32
type input "[DATE]"
select select "8"
select select "2025"
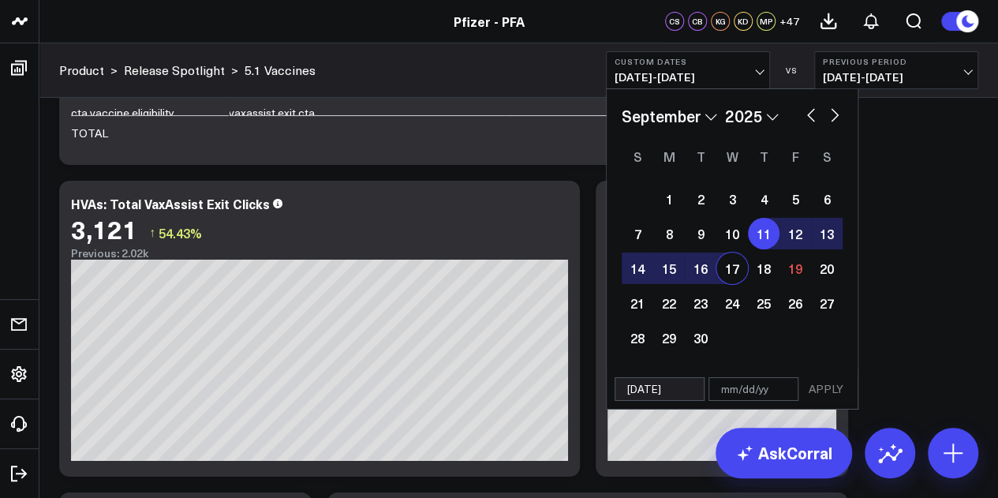
click at [735, 272] on div "17" at bounding box center [732, 268] width 32 height 32
type input "[DATE]"
select select "8"
select select "2025"
click at [828, 384] on button "APPLY" at bounding box center [825, 389] width 47 height 24
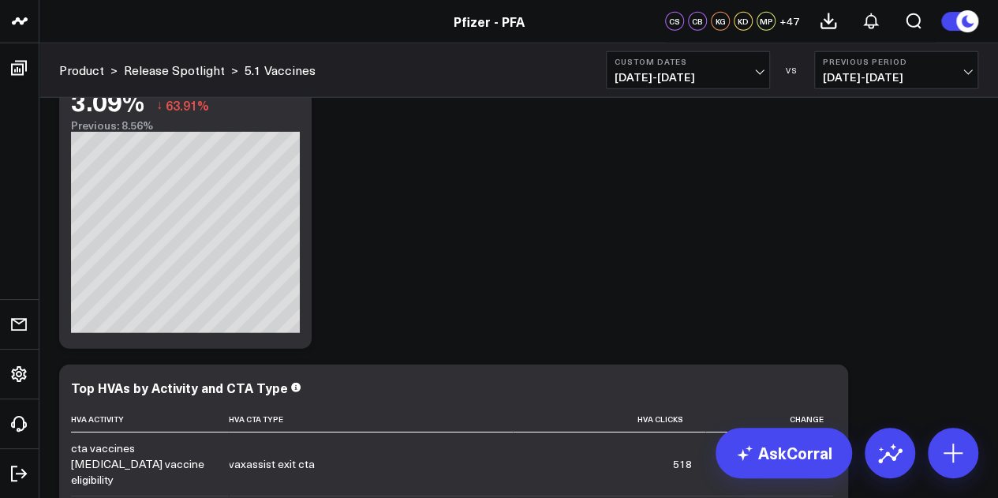
scroll to position [5074, 0]
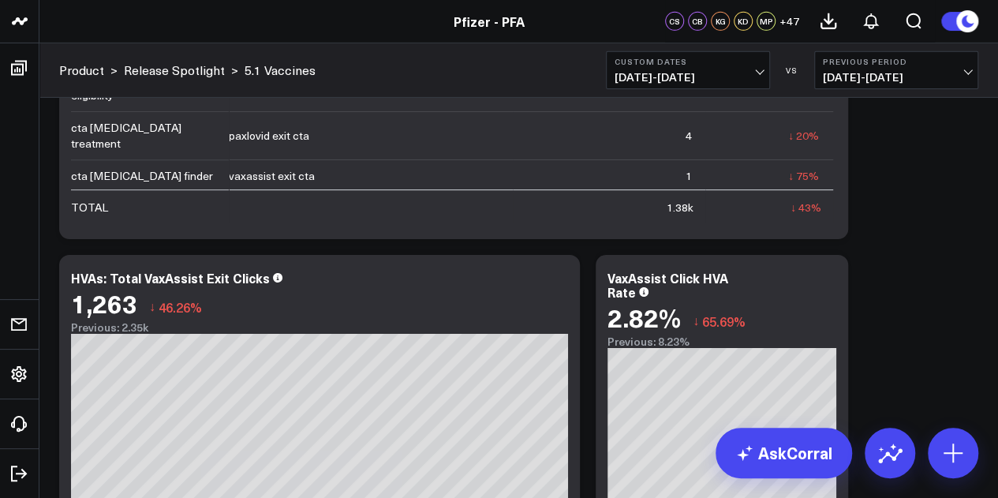
scroll to position [5692, 0]
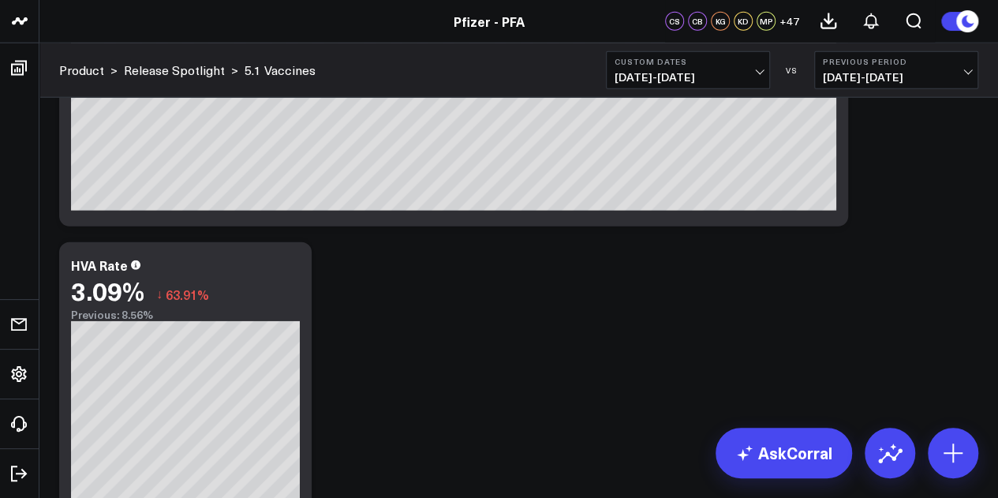
scroll to position [5655, 0]
